Goal: Information Seeking & Learning: Learn about a topic

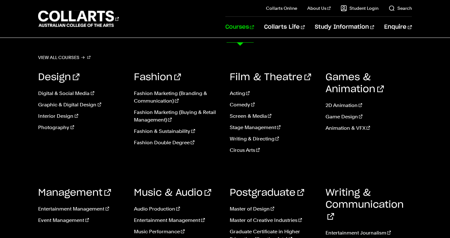
click at [238, 32] on link "Courses" at bounding box center [239, 27] width 29 height 21
click at [88, 97] on link "Digital & Social Media" at bounding box center [81, 93] width 86 height 8
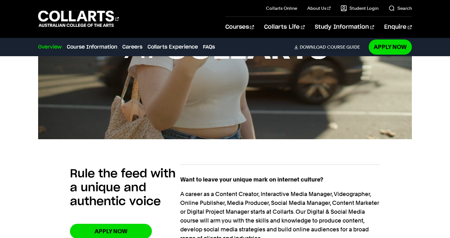
scroll to position [491, 0]
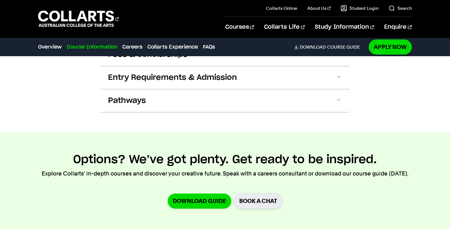
click at [192, 43] on button "Course Structure" at bounding box center [224, 31] width 249 height 23
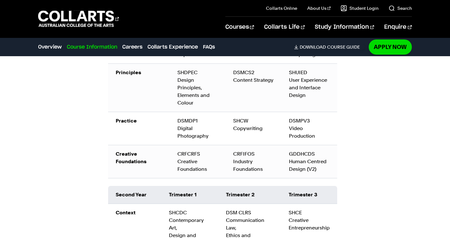
scroll to position [865, 0]
